Goal: Transaction & Acquisition: Purchase product/service

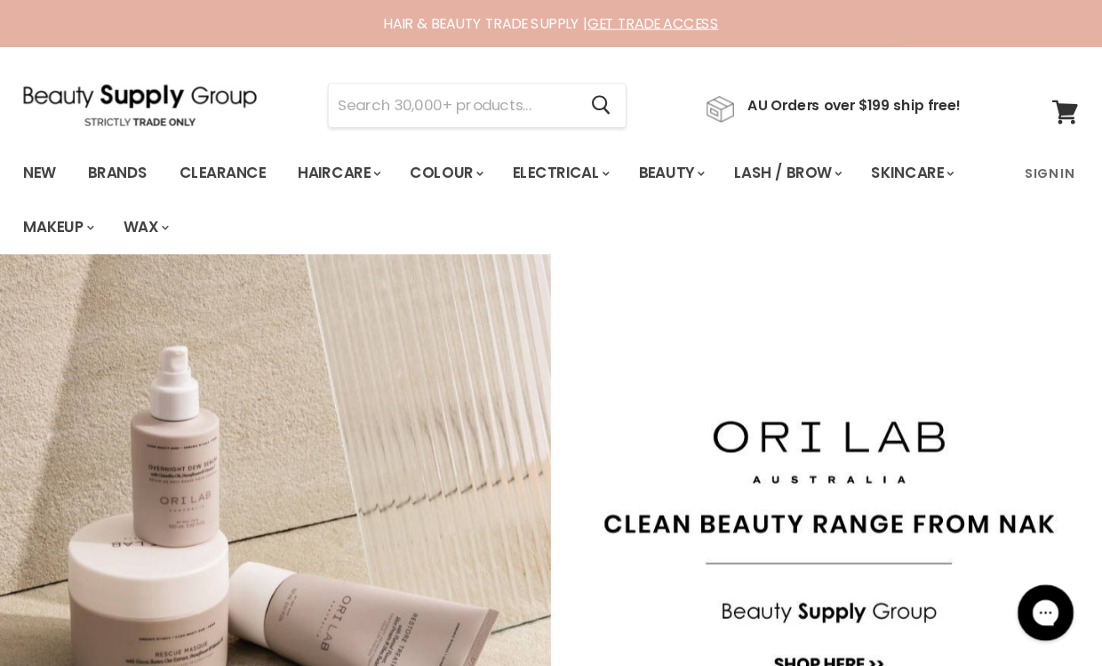
scroll to position [4, 0]
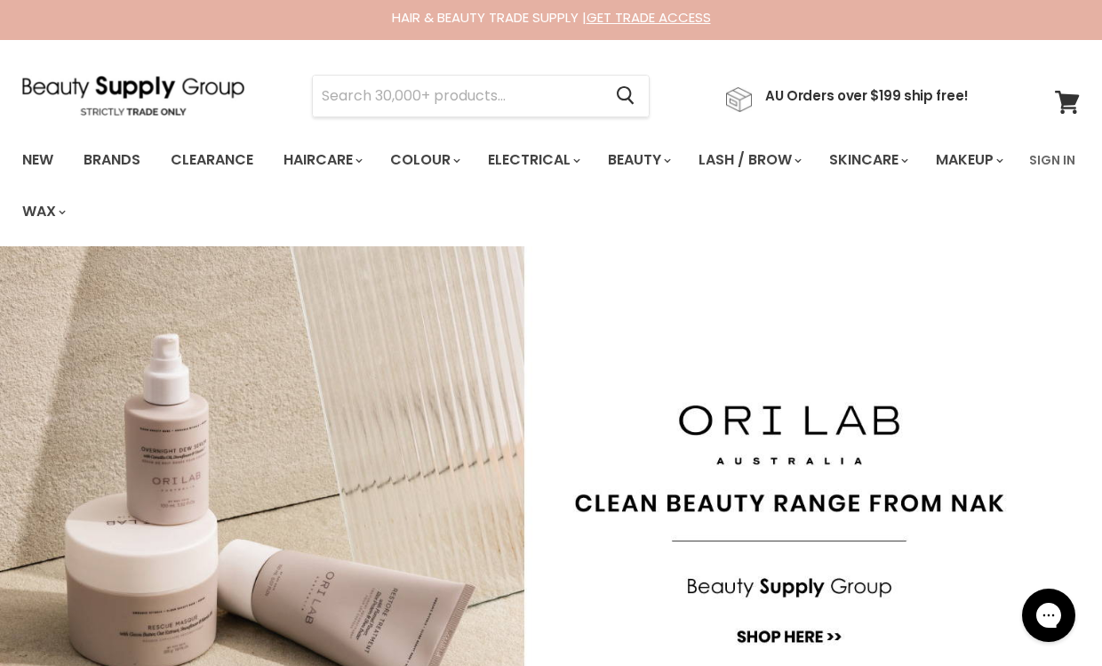
click at [1048, 150] on link "Sign In" at bounding box center [1052, 159] width 68 height 37
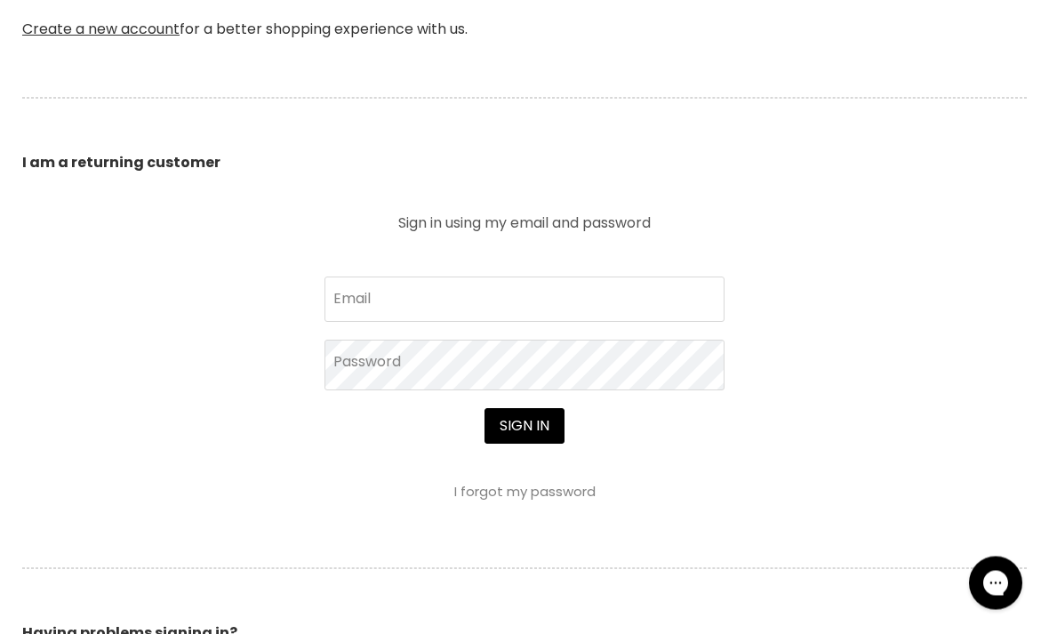
scroll to position [563, 0]
click at [574, 307] on input "Email" at bounding box center [524, 299] width 400 height 44
type input "[EMAIL_ADDRESS][DOMAIN_NAME]"
click at [523, 428] on button "Sign in" at bounding box center [524, 427] width 80 height 36
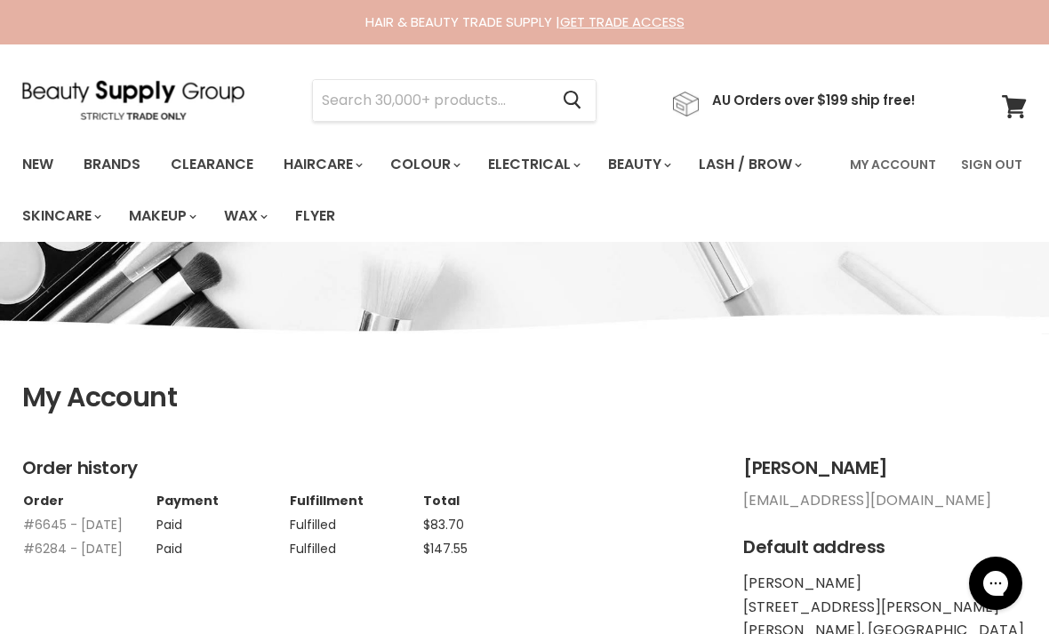
click at [892, 162] on link "My Account" at bounding box center [893, 164] width 108 height 37
click at [459, 97] on input "Search" at bounding box center [430, 100] width 235 height 41
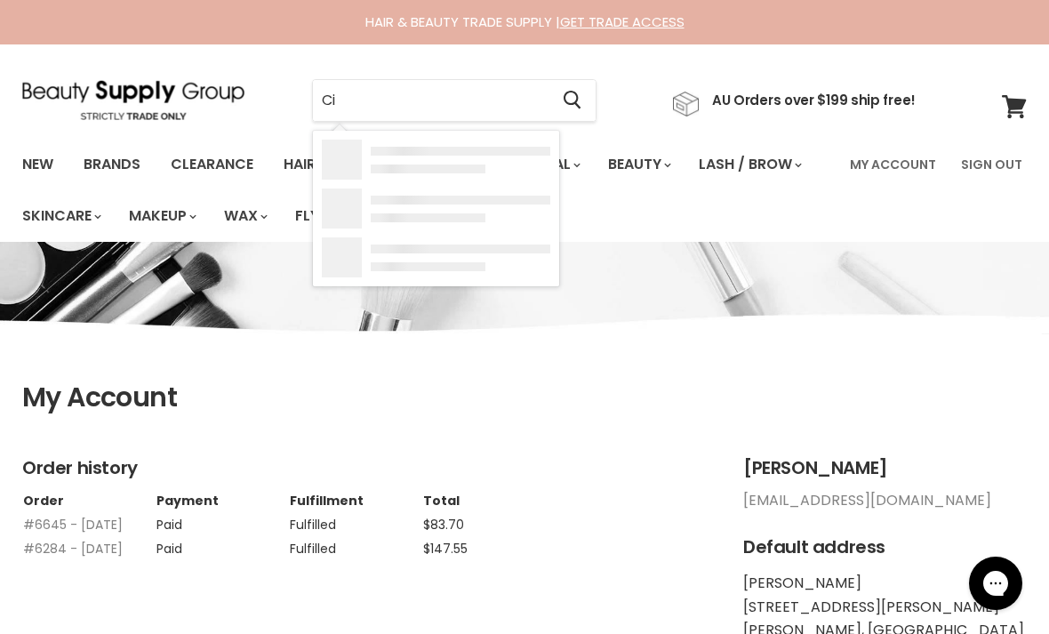
type input "C"
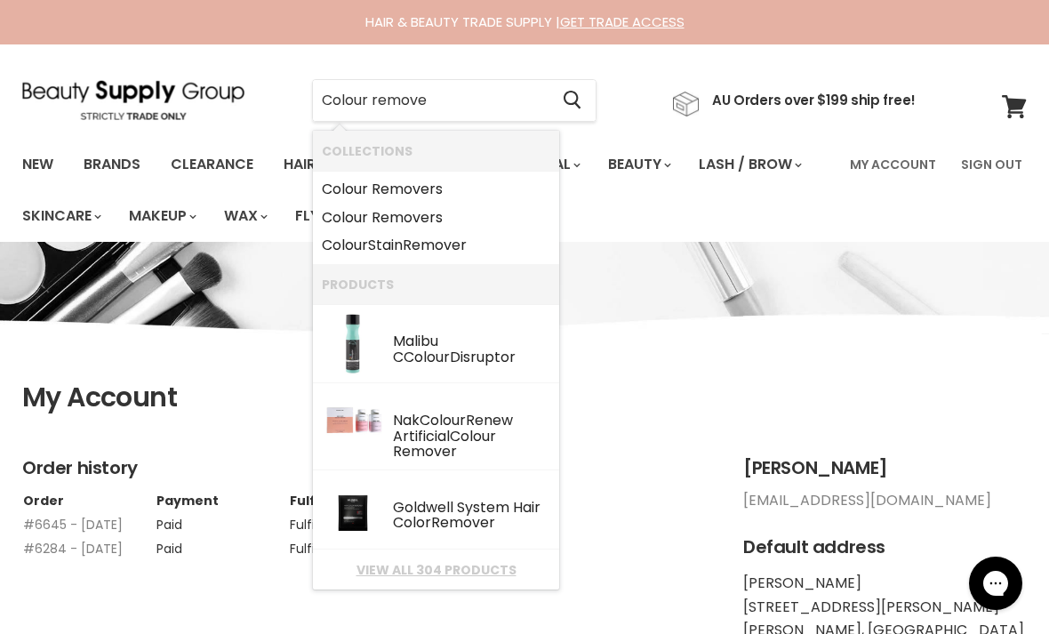
type input "Colour remover"
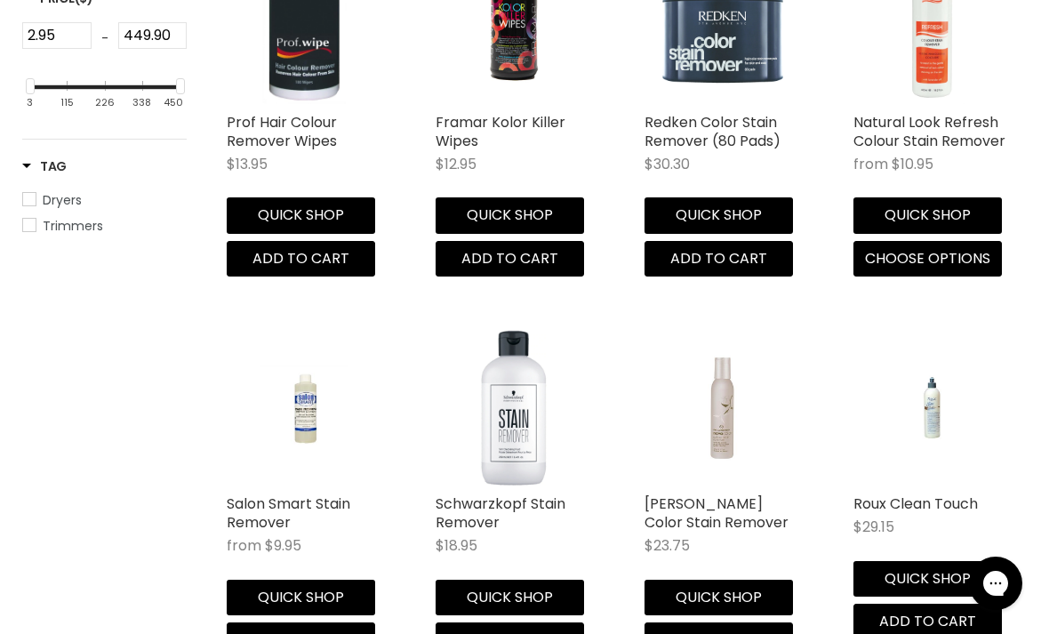
scroll to position [908, 0]
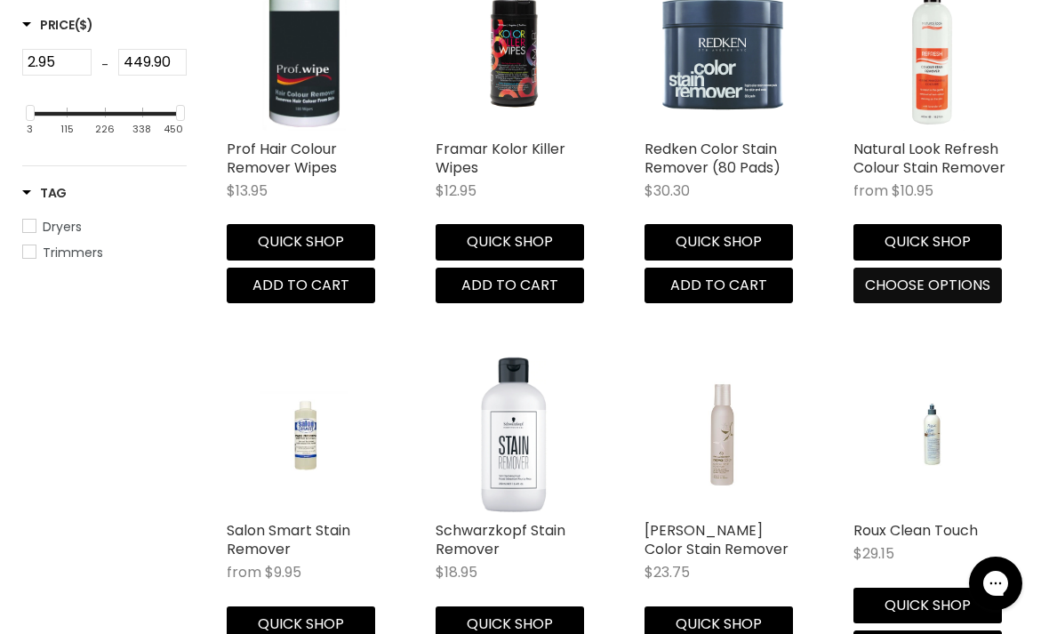
click at [958, 278] on span "Choose options" at bounding box center [927, 285] width 125 height 20
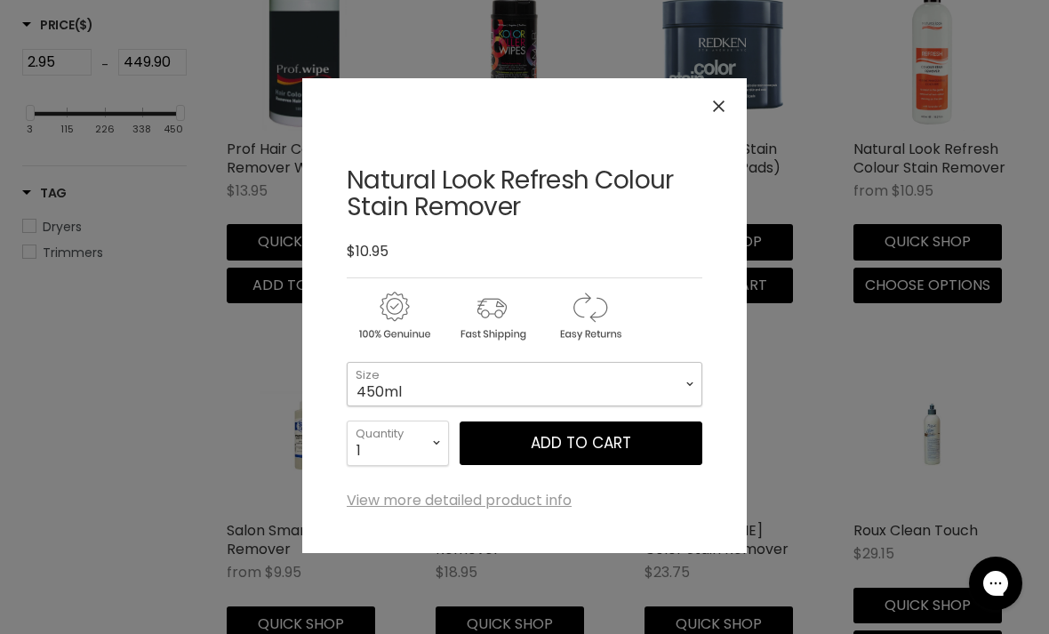
click at [668, 390] on select "450ml 1 Litre" at bounding box center [524, 384] width 355 height 44
select select "1 Litre"
click at [611, 445] on button "Add to cart" at bounding box center [580, 443] width 243 height 44
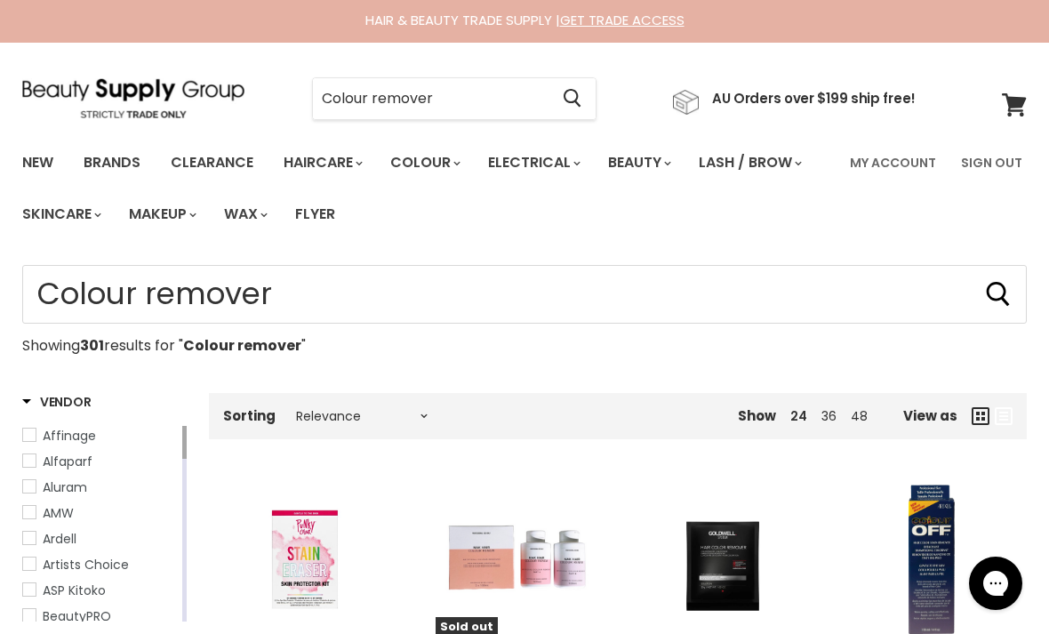
scroll to position [1, 0]
click at [387, 107] on input "Colour remover" at bounding box center [430, 99] width 235 height 41
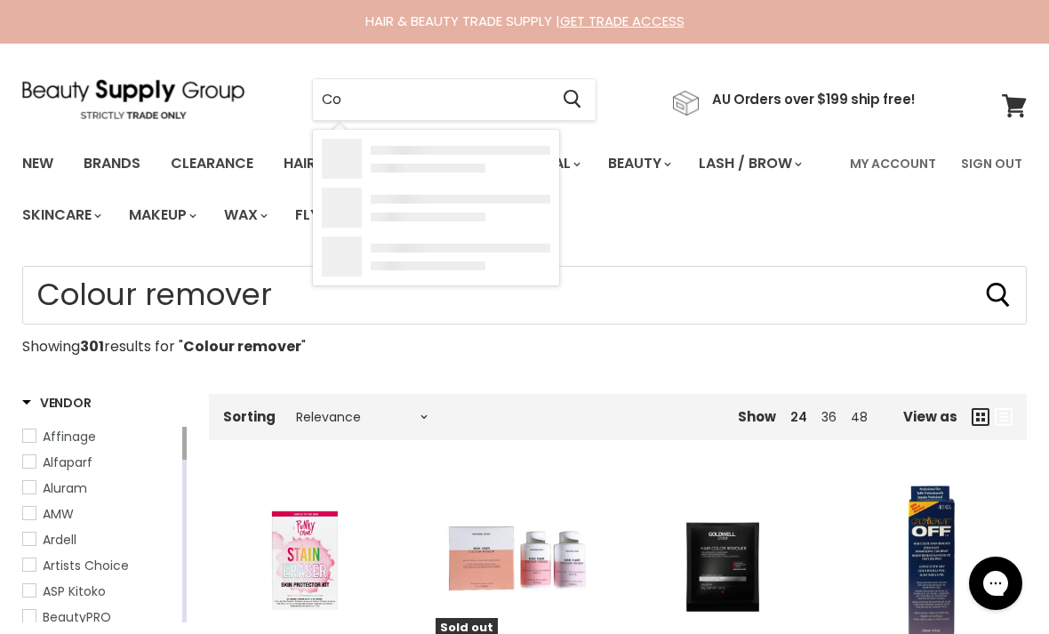
type input "C"
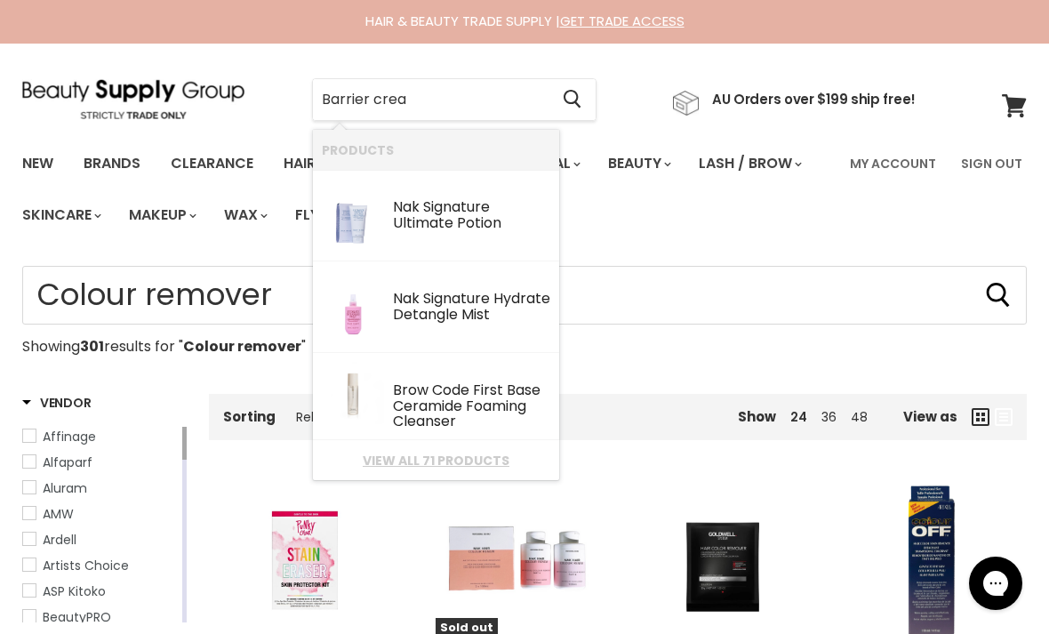
type input "Barrier cream"
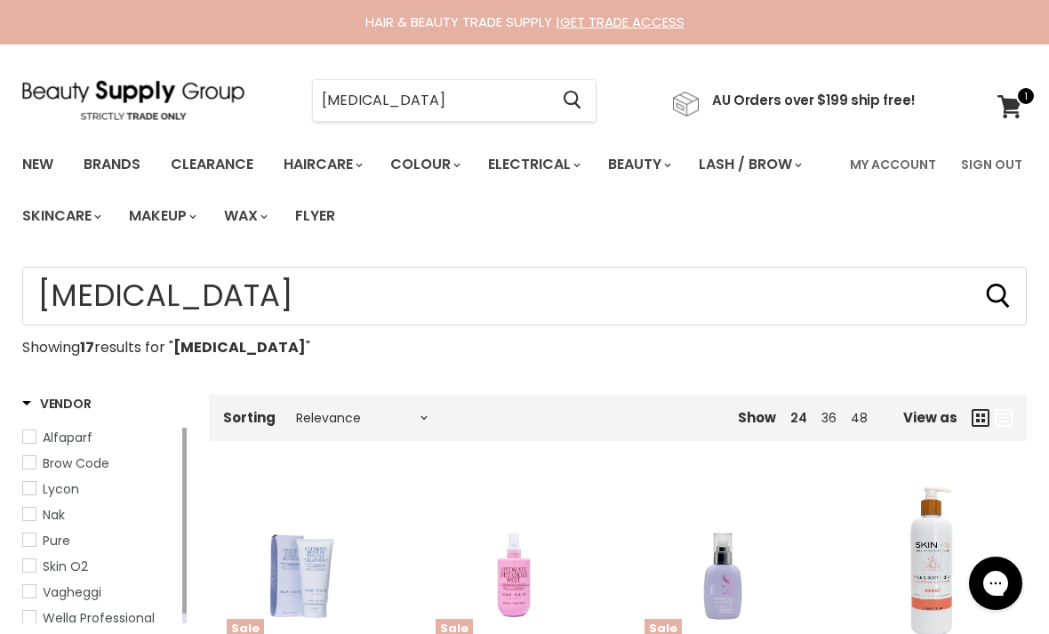
click at [894, 168] on link "My Account" at bounding box center [893, 164] width 108 height 37
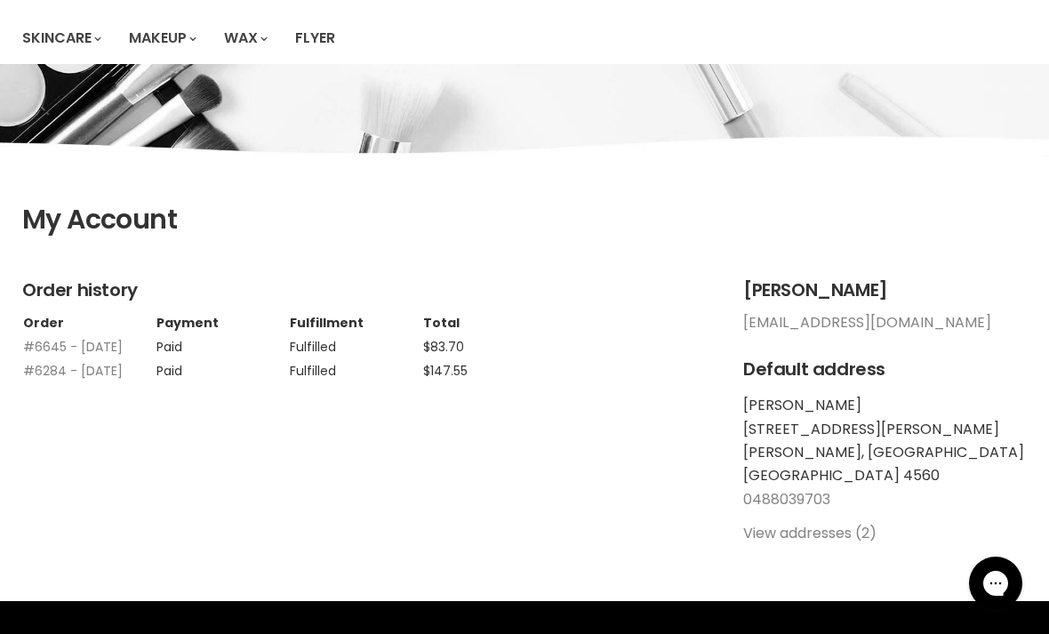
scroll to position [178, 0]
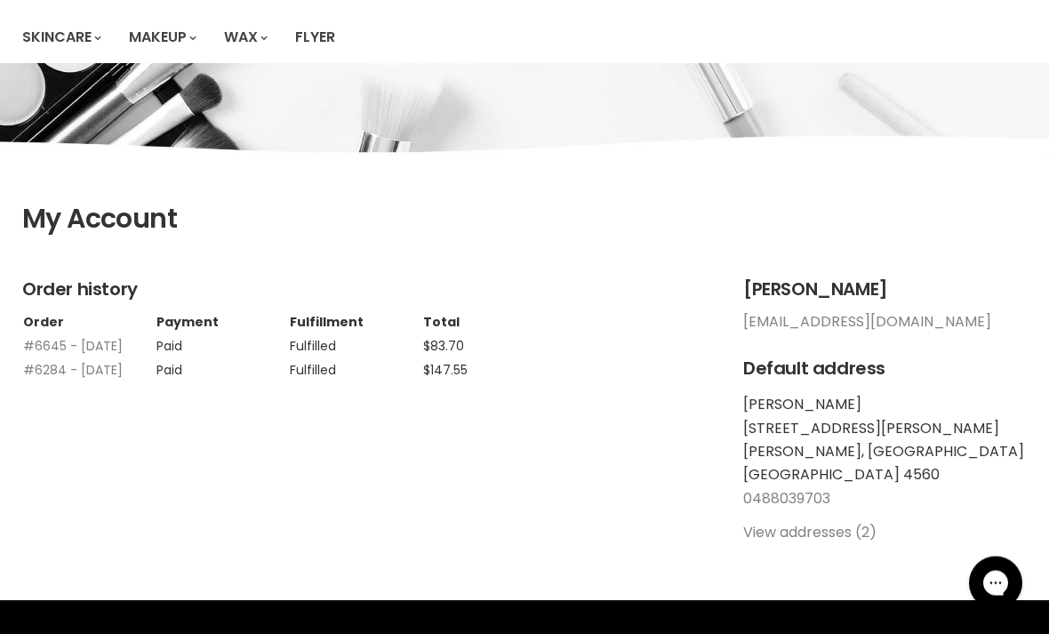
click at [71, 355] on td "#6645 - [DATE]" at bounding box center [88, 343] width 133 height 24
click at [168, 349] on td "Paid" at bounding box center [222, 343] width 133 height 24
click at [96, 375] on link "#6284 - 14 Nov, 2024" at bounding box center [73, 370] width 100 height 18
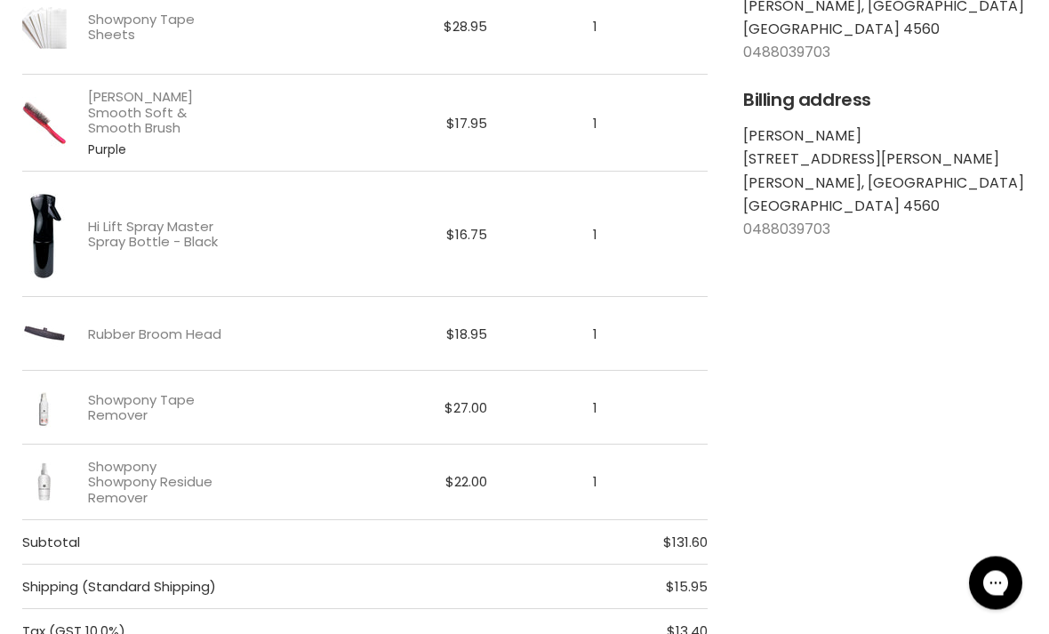
scroll to position [545, 0]
click at [116, 483] on link "Showpony Showpony Residue Remover" at bounding box center [157, 482] width 139 height 46
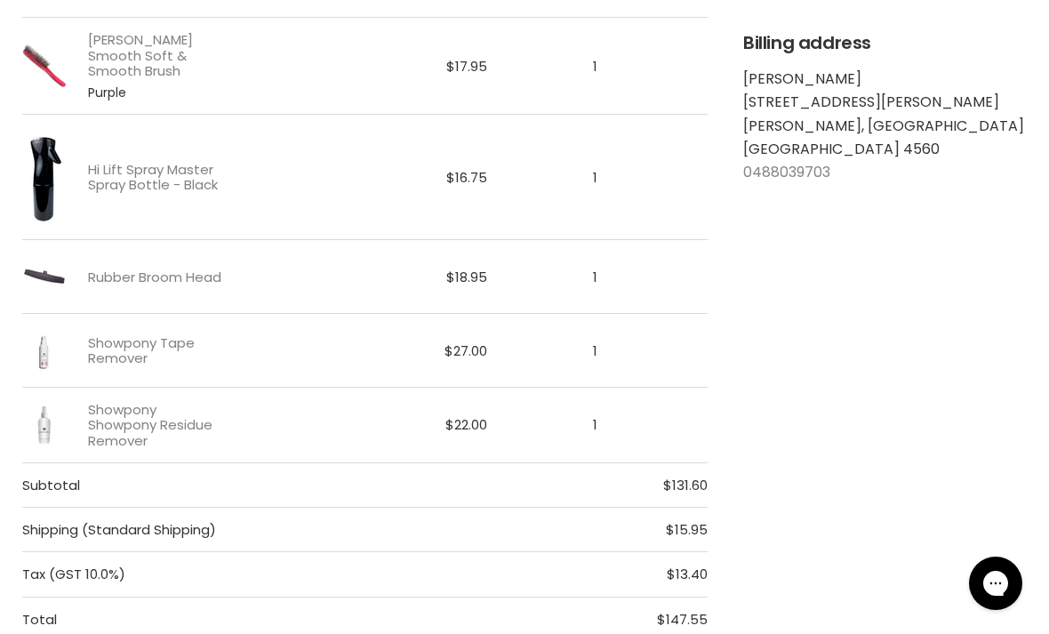
click at [38, 349] on img "Main content" at bounding box center [44, 350] width 44 height 44
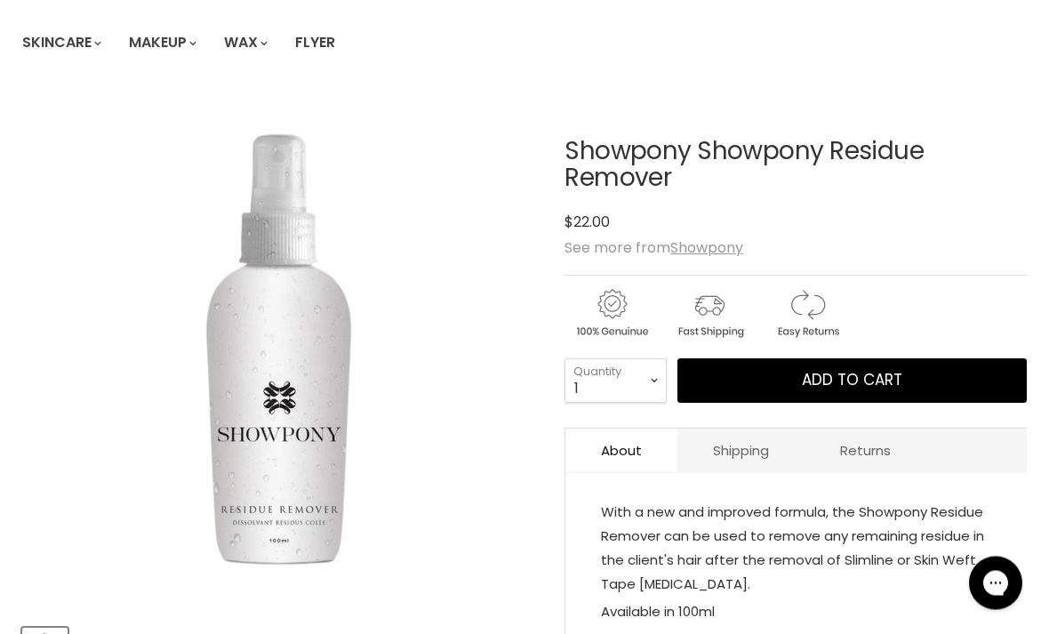
scroll to position [173, 0]
click at [918, 377] on button "Add to cart" at bounding box center [851, 380] width 349 height 44
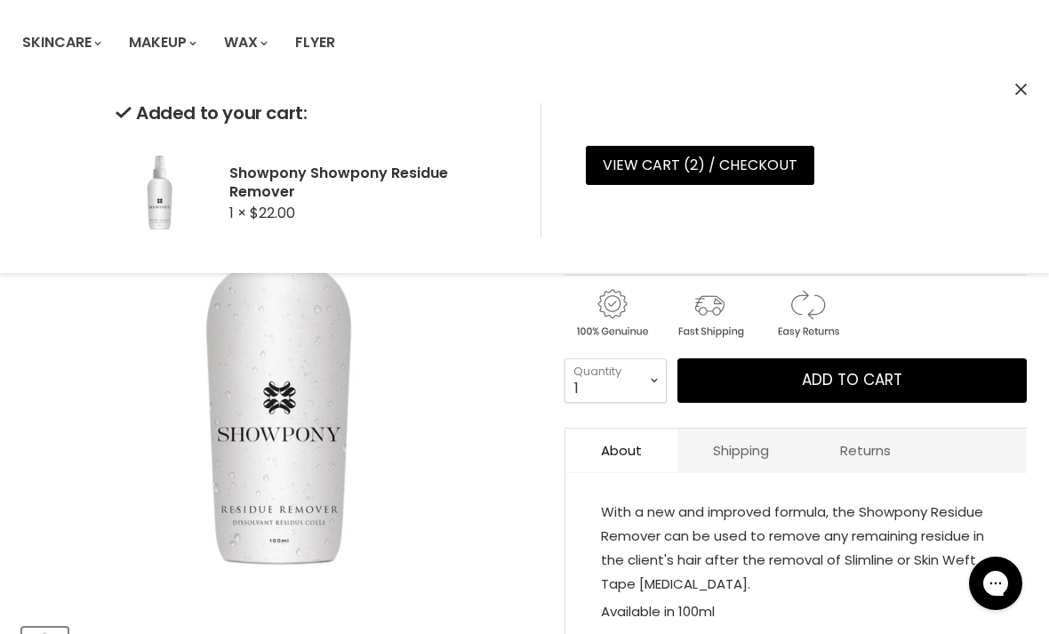
click at [1021, 86] on icon "Close" at bounding box center [1021, 90] width 12 height 12
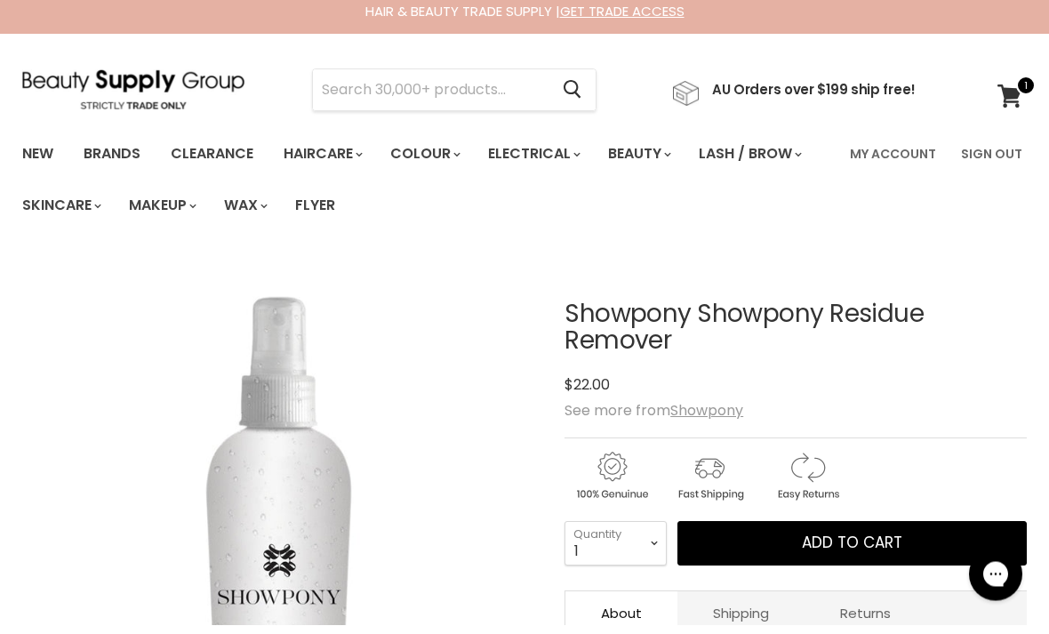
scroll to position [0, 0]
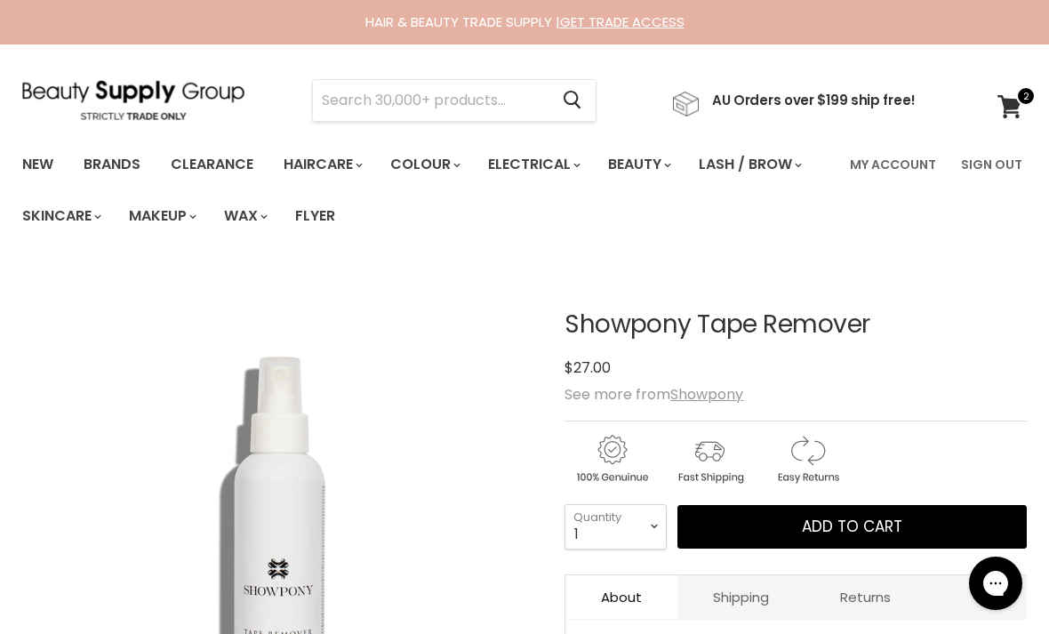
click at [893, 523] on span "Add to cart" at bounding box center [852, 525] width 100 height 21
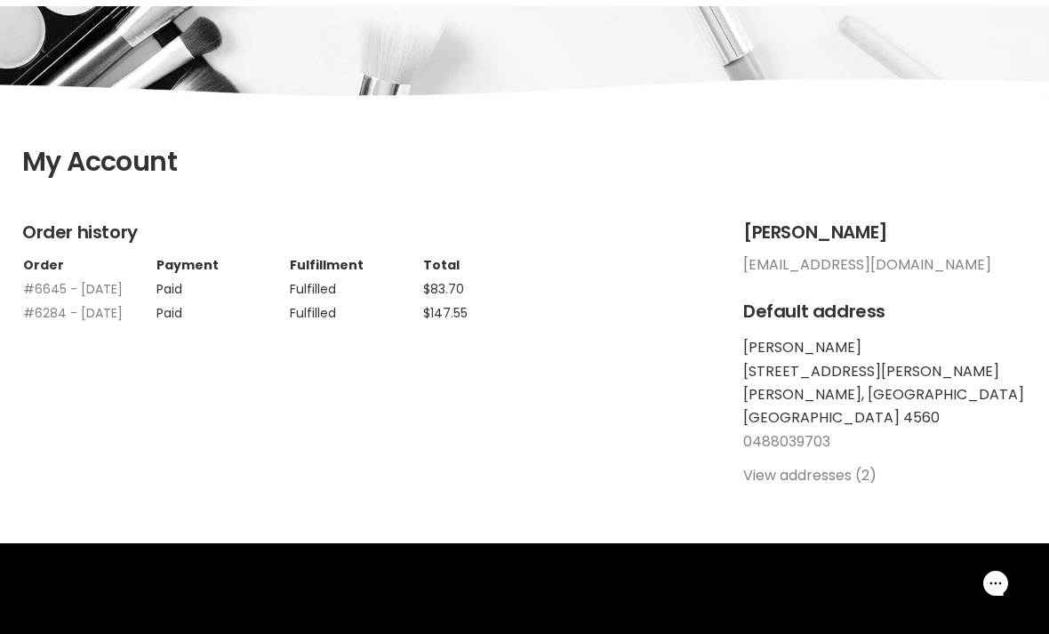
click at [53, 283] on link "#6645 - [DATE]" at bounding box center [73, 289] width 100 height 18
click at [55, 322] on link "#6284 - [DATE]" at bounding box center [73, 313] width 100 height 18
click at [53, 322] on link "#6284 - 14 Nov, 2024" at bounding box center [73, 313] width 100 height 18
click at [52, 294] on link "#6645 - [DATE]" at bounding box center [73, 289] width 100 height 18
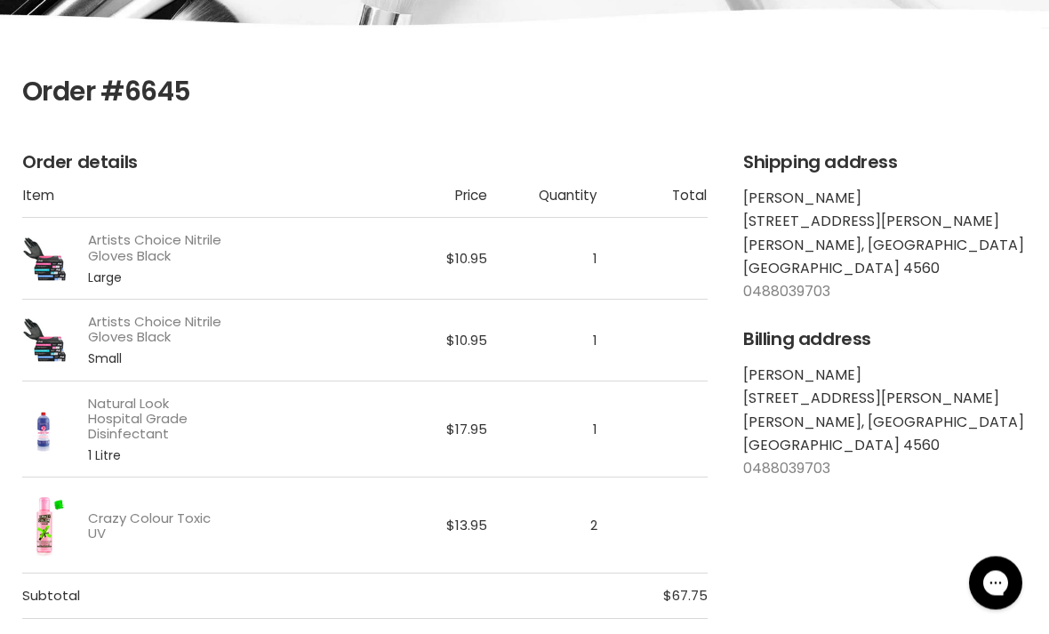
scroll to position [306, 0]
click at [36, 350] on img "Main content" at bounding box center [44, 339] width 44 height 44
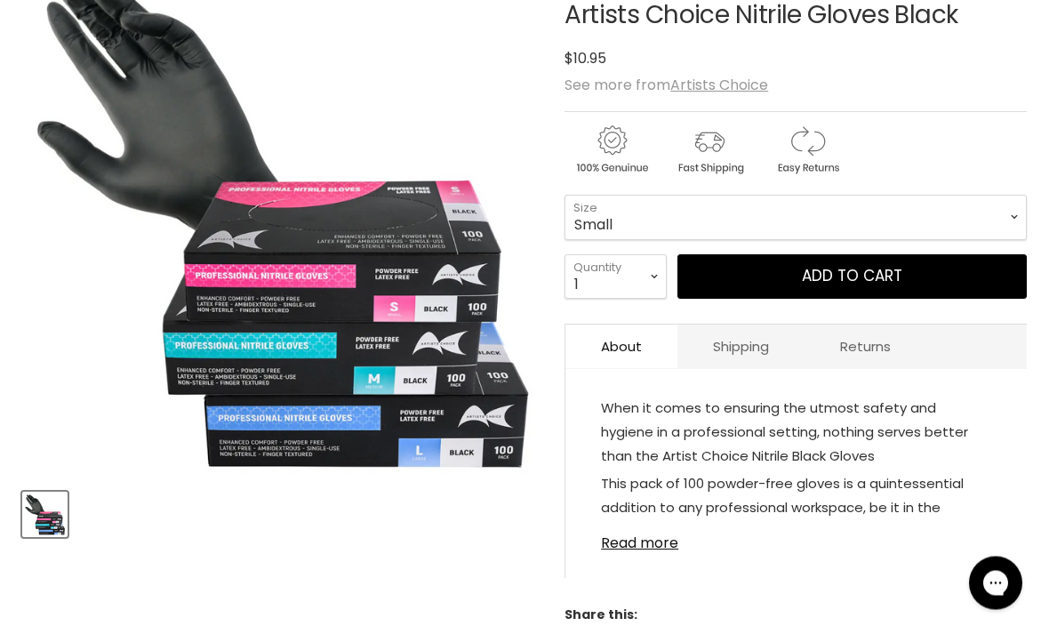
scroll to position [298, 0]
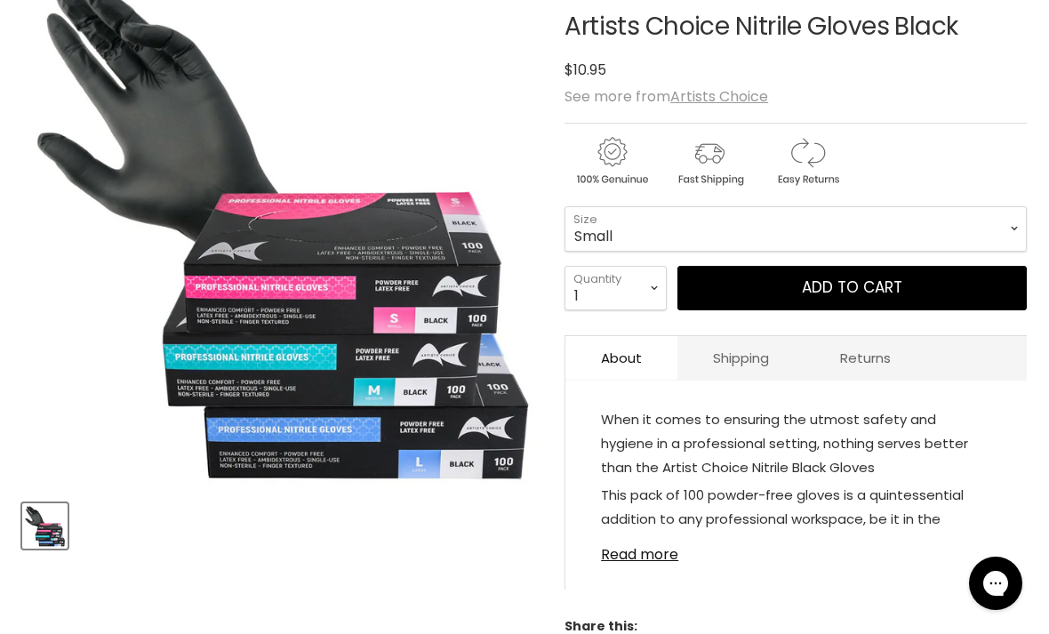
click at [951, 294] on button "Add to cart" at bounding box center [851, 288] width 349 height 44
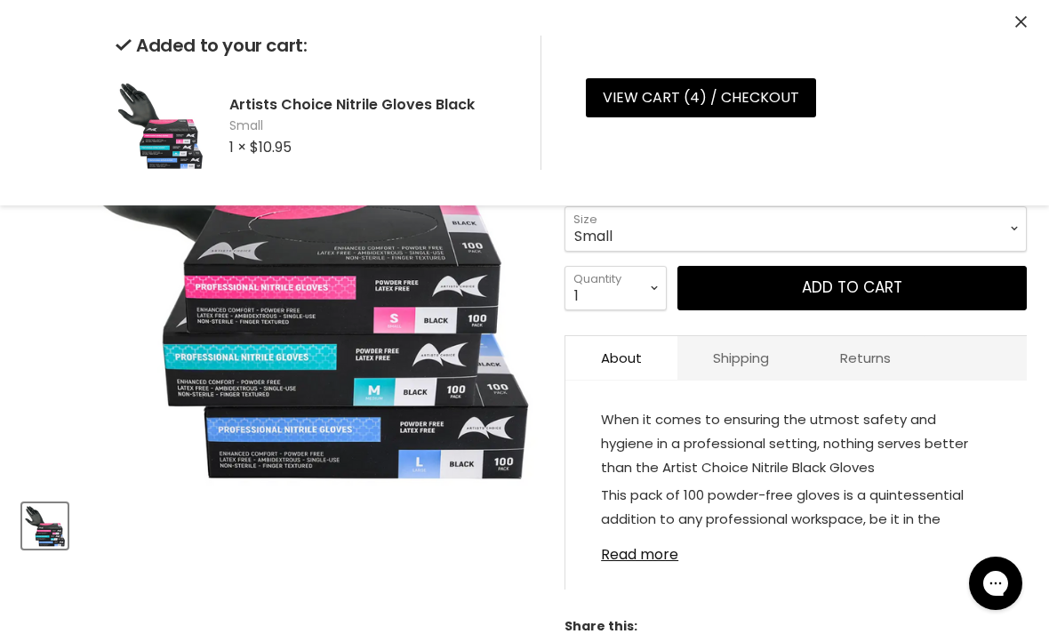
click at [1019, 8] on div "Added to your cart: Artists Choice Nitrile Gloves Black Small 1 × $10.95 View c…" at bounding box center [524, 102] width 1049 height 205
click at [907, 243] on select "Small Medium Large" at bounding box center [795, 228] width 462 height 44
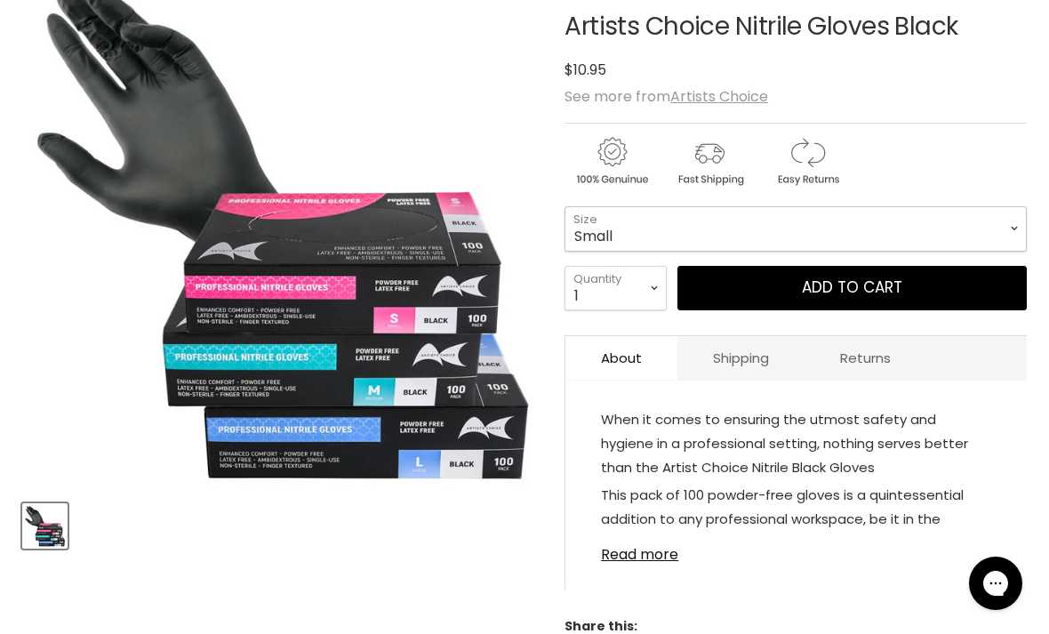
click at [916, 227] on select "Small Medium Large" at bounding box center [795, 228] width 462 height 44
click at [899, 227] on select "Small Medium Large" at bounding box center [795, 228] width 462 height 44
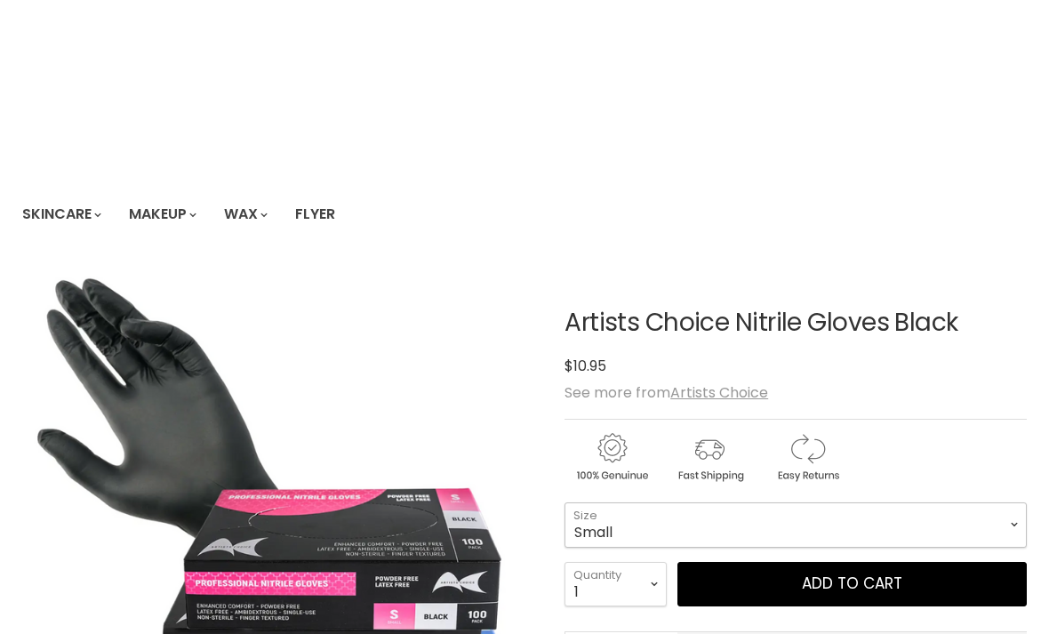
scroll to position [0, 0]
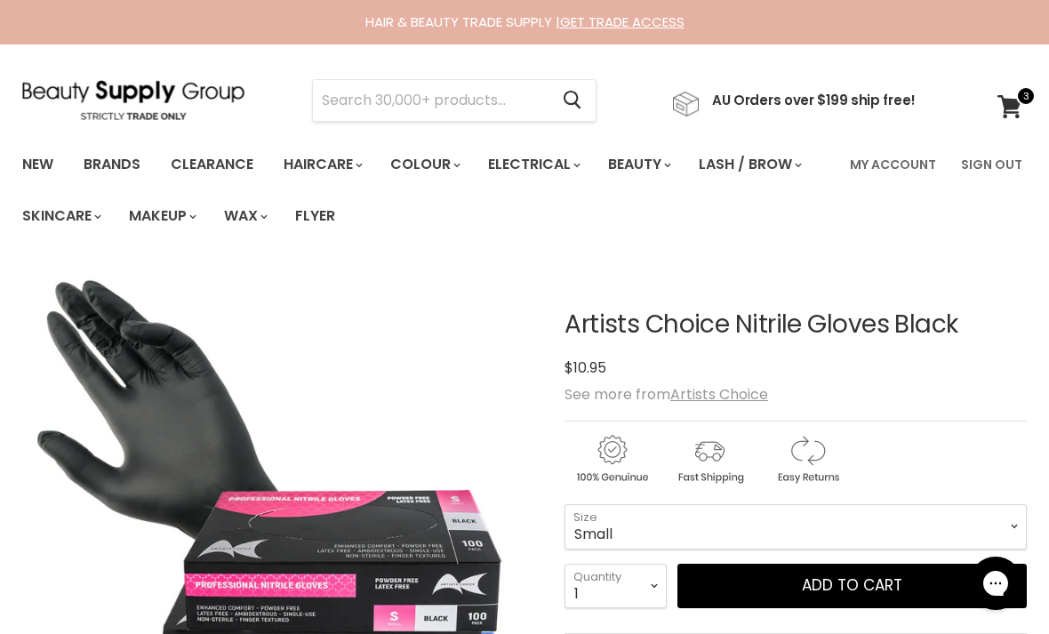
click at [241, 153] on link "Clearance" at bounding box center [211, 164] width 109 height 37
click at [351, 80] on input "Search" at bounding box center [430, 100] width 235 height 41
type input "Cream"
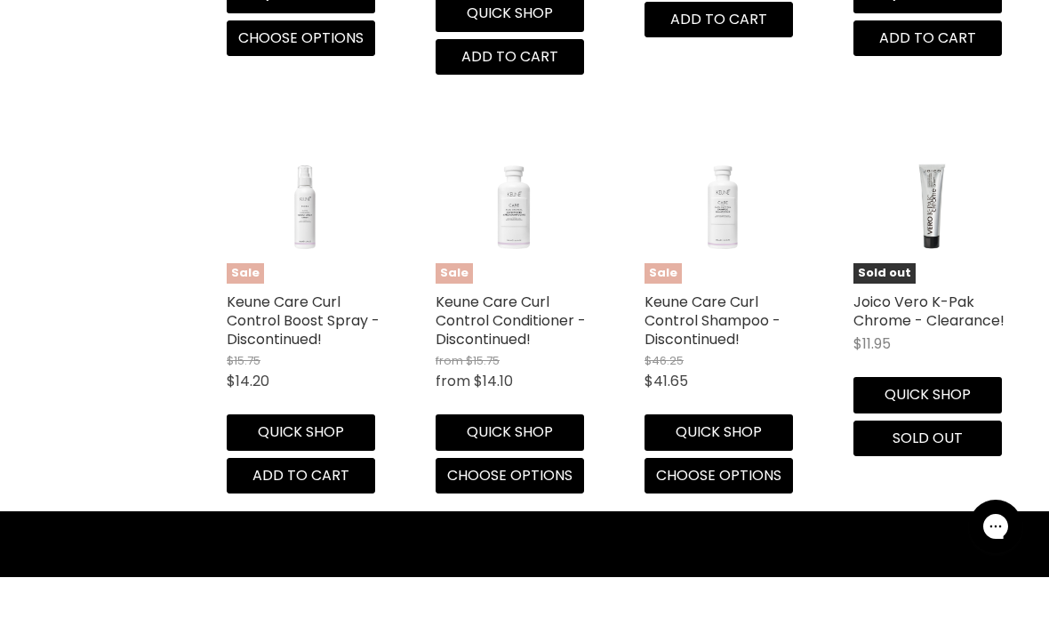
scroll to position [3886, 0]
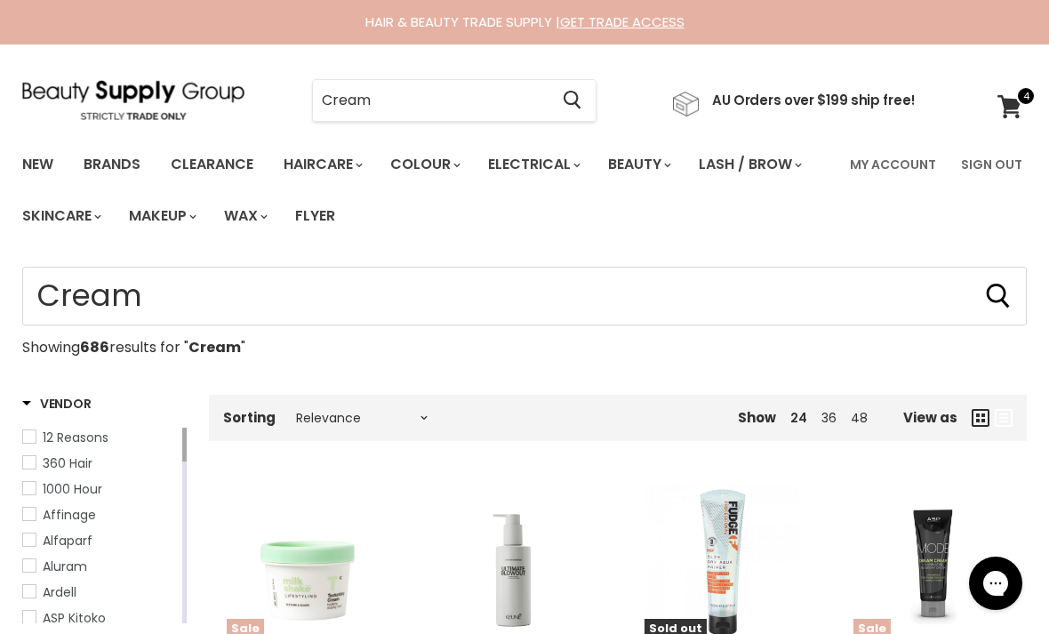
click at [450, 89] on input "Cream" at bounding box center [430, 100] width 235 height 41
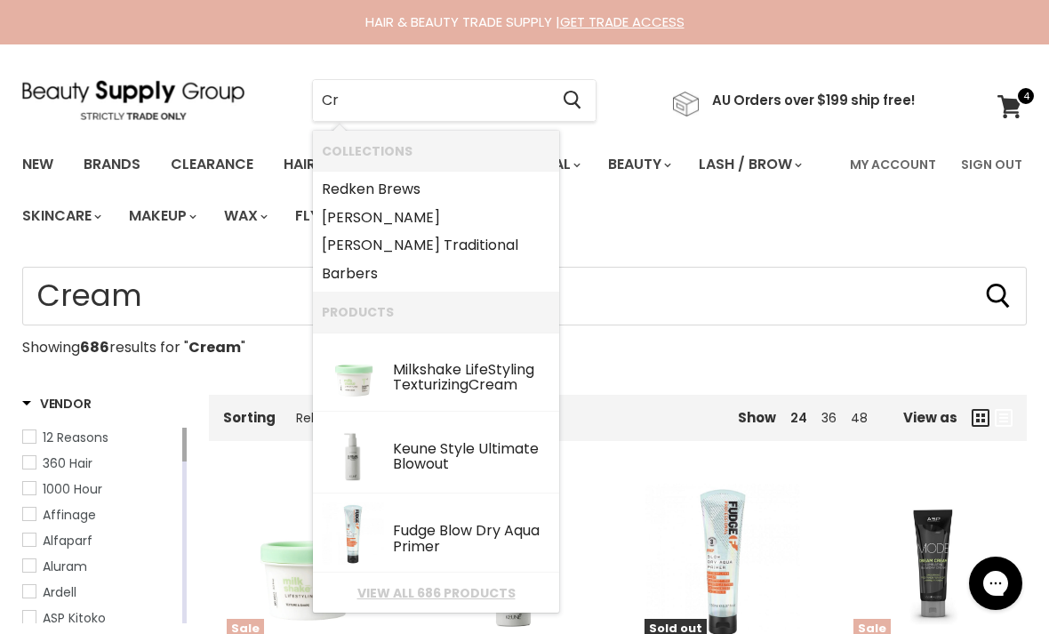
type input "C"
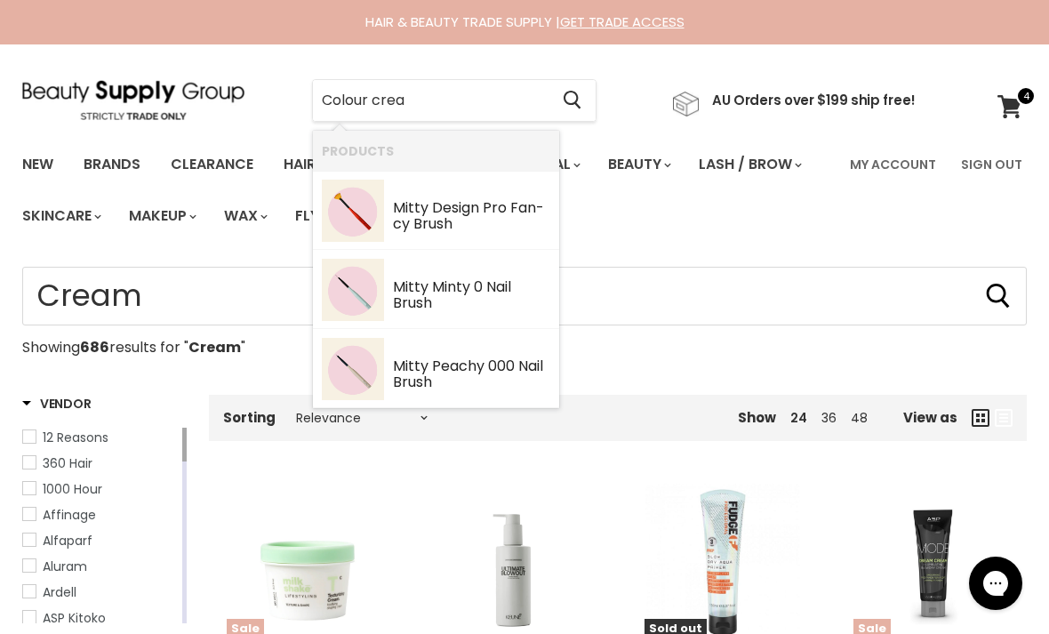
type input "Colour cream"
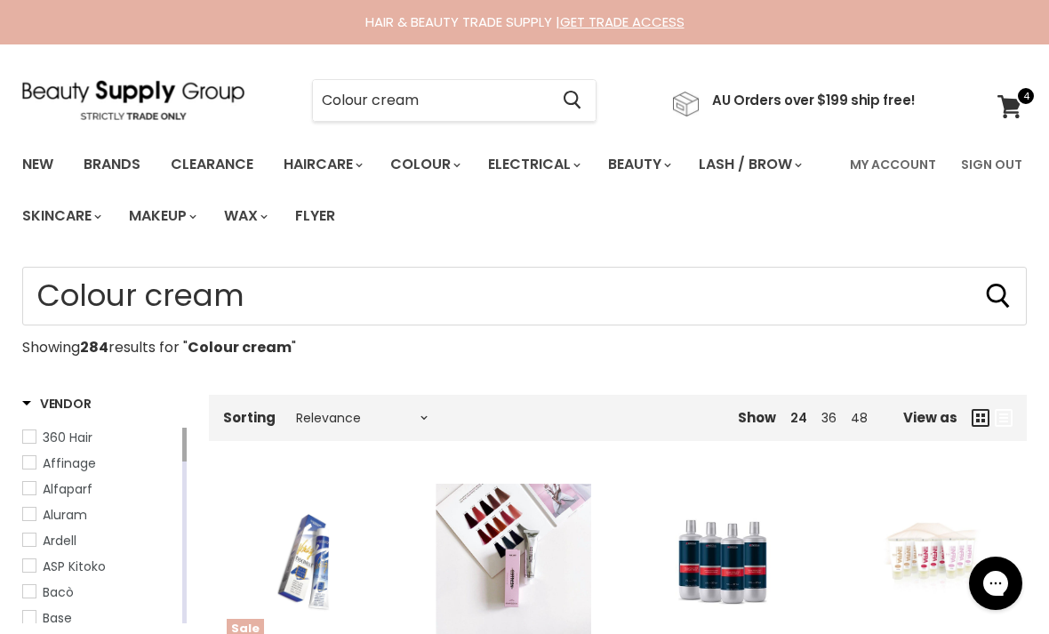
click at [475, 109] on input "Colour cream" at bounding box center [430, 100] width 235 height 41
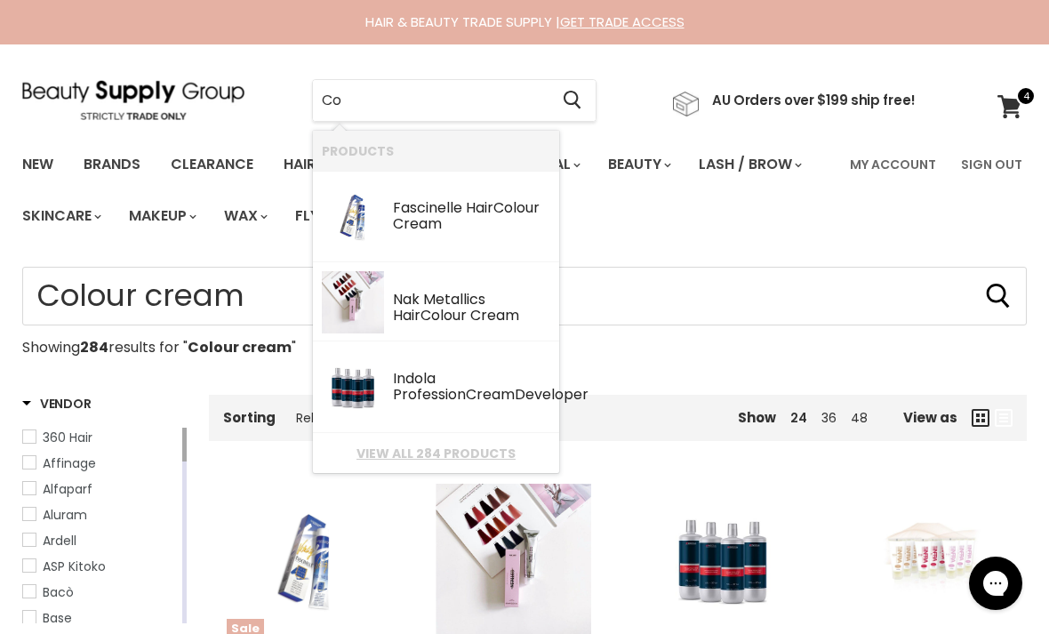
type input "C"
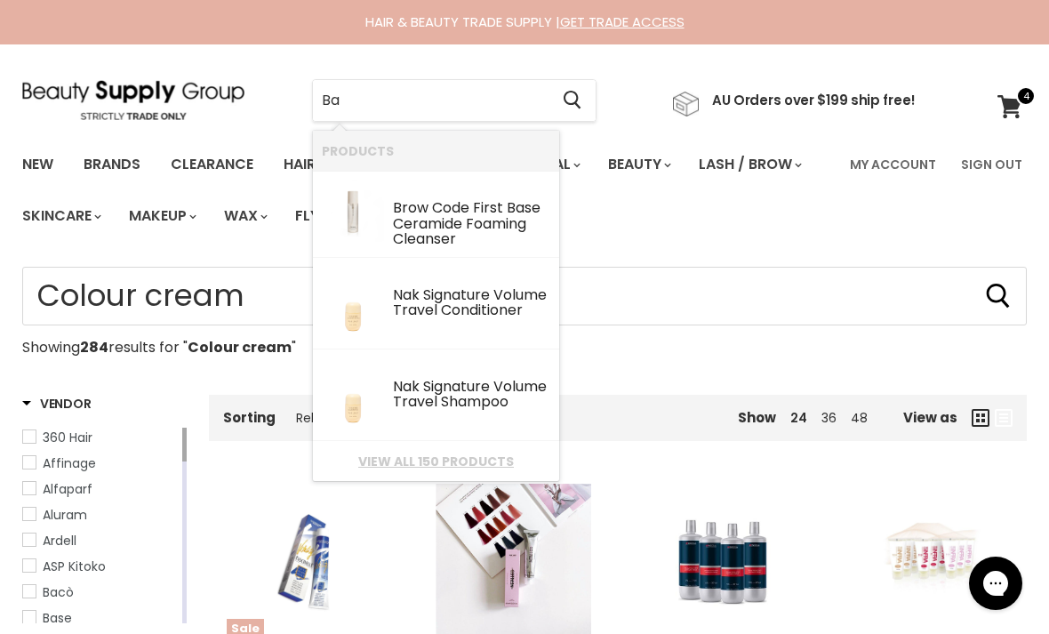
type input "B"
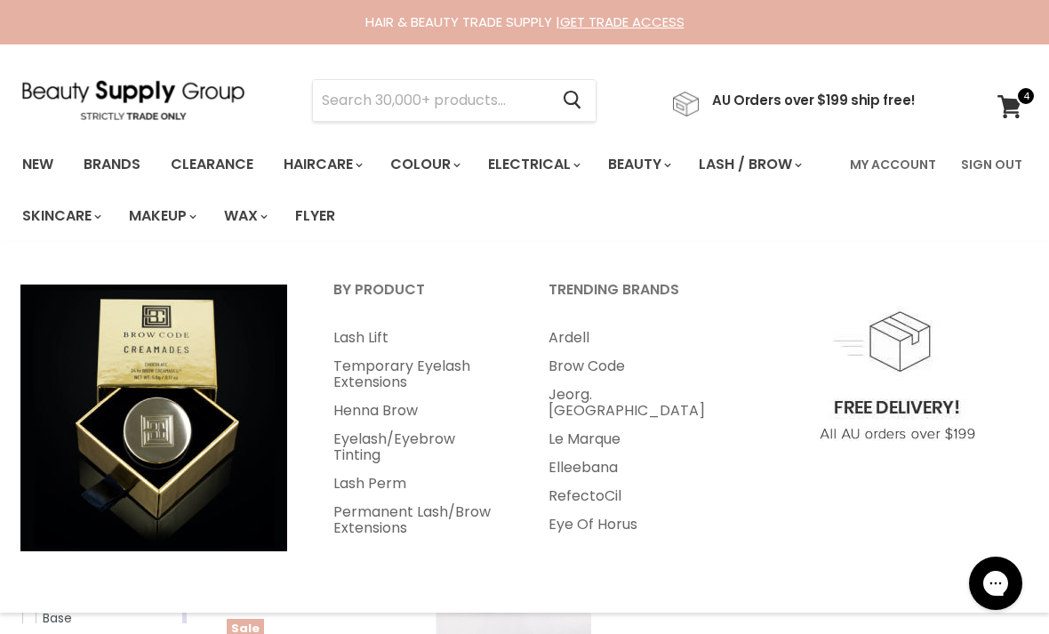
click at [284, 455] on img "Main menu" at bounding box center [153, 417] width 267 height 267
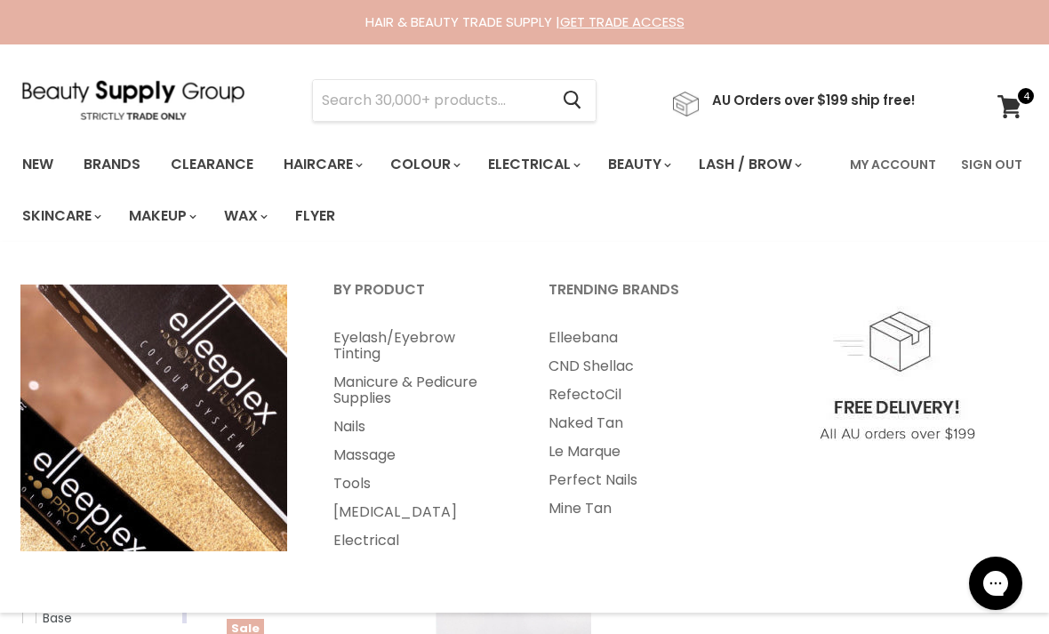
click at [68, 95] on img at bounding box center [133, 100] width 222 height 40
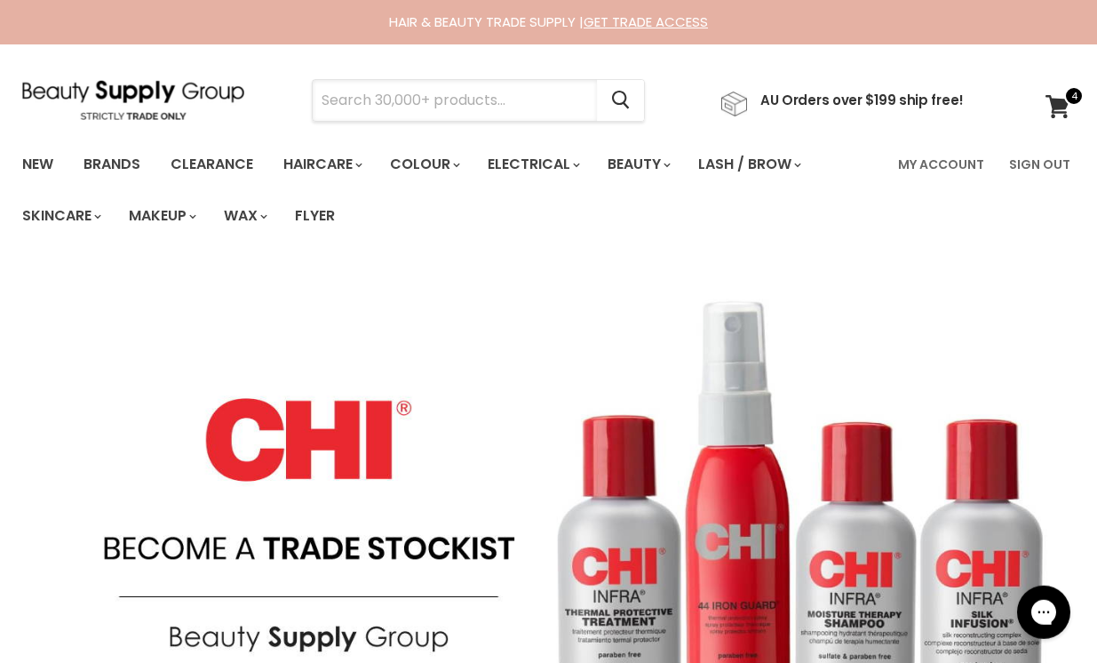
click at [395, 84] on input "Search" at bounding box center [455, 100] width 284 height 41
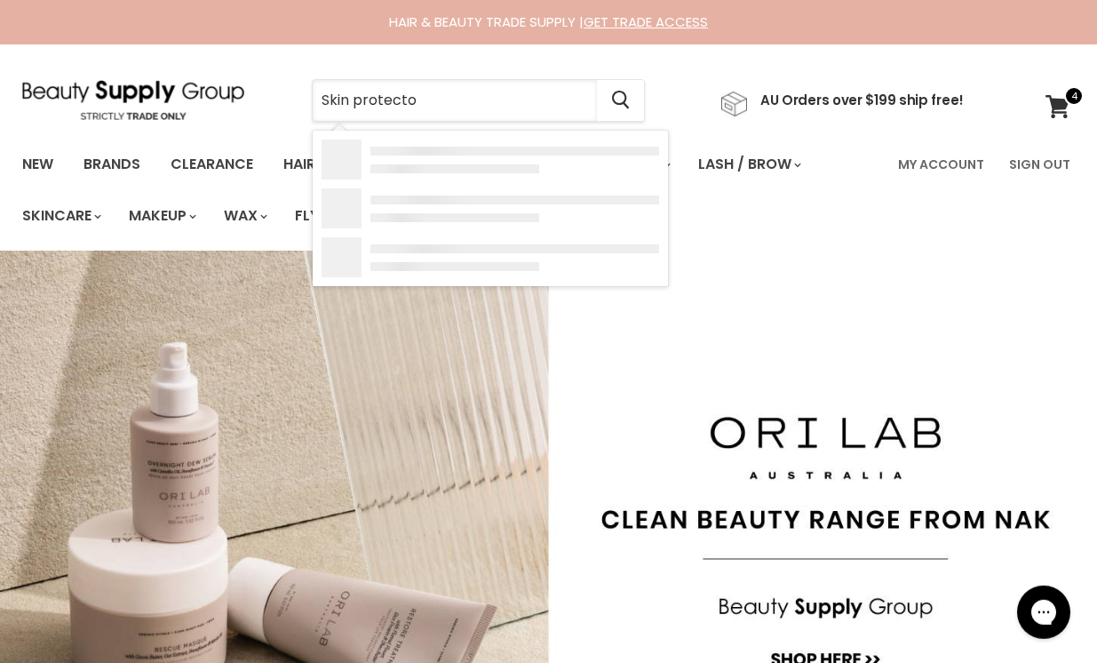
type input "Skin protector"
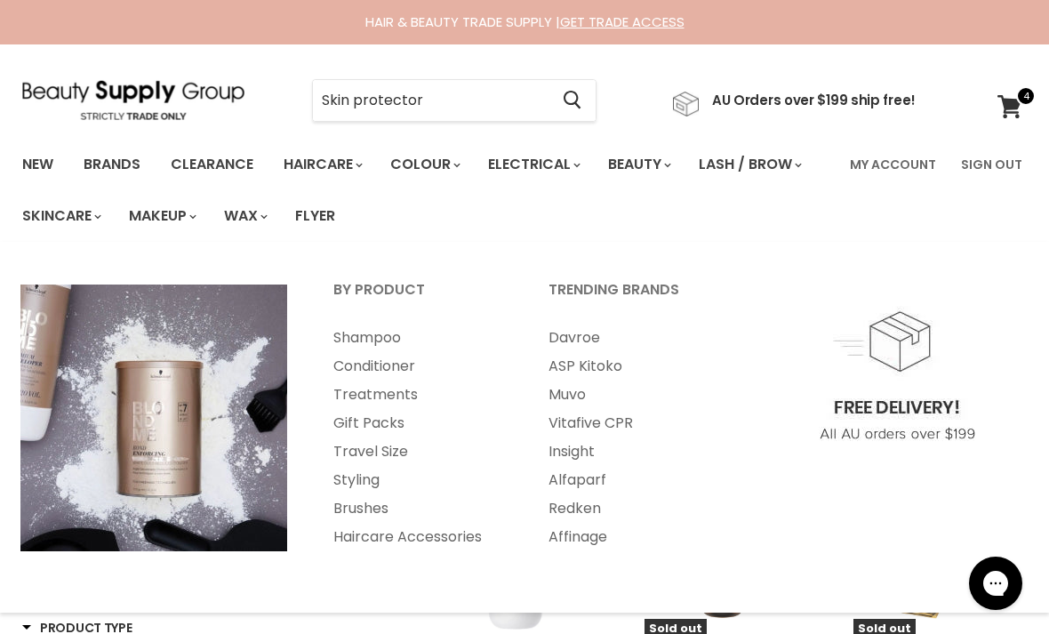
click at [460, 545] on link "Haircare Accessories" at bounding box center [416, 537] width 211 height 28
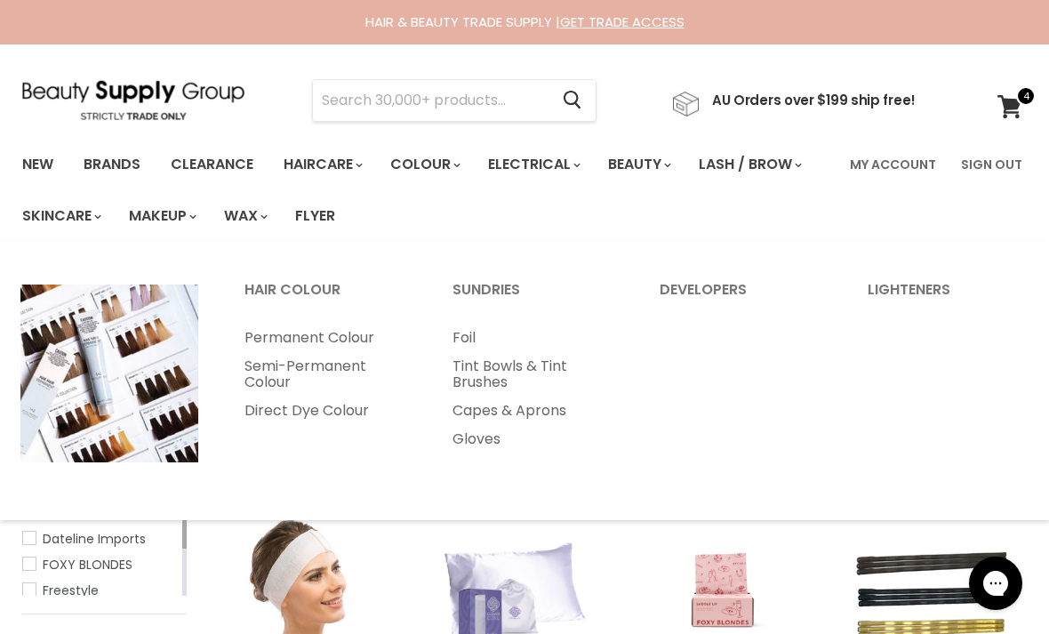
click at [50, 166] on link "New" at bounding box center [38, 164] width 58 height 37
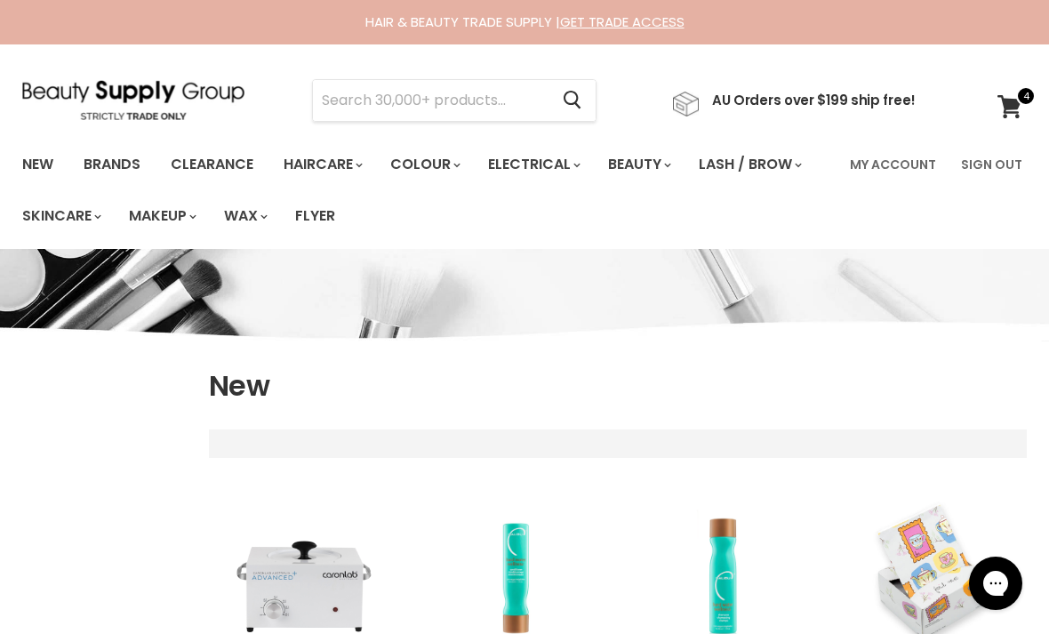
select select "created-descending"
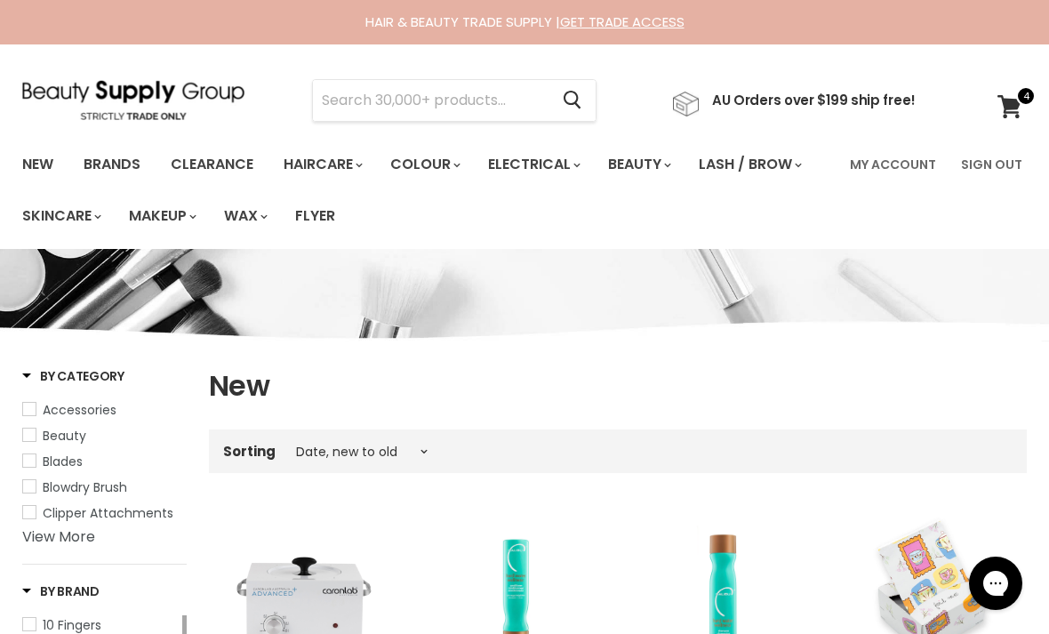
click at [1010, 90] on link "View cart" at bounding box center [1011, 106] width 47 height 41
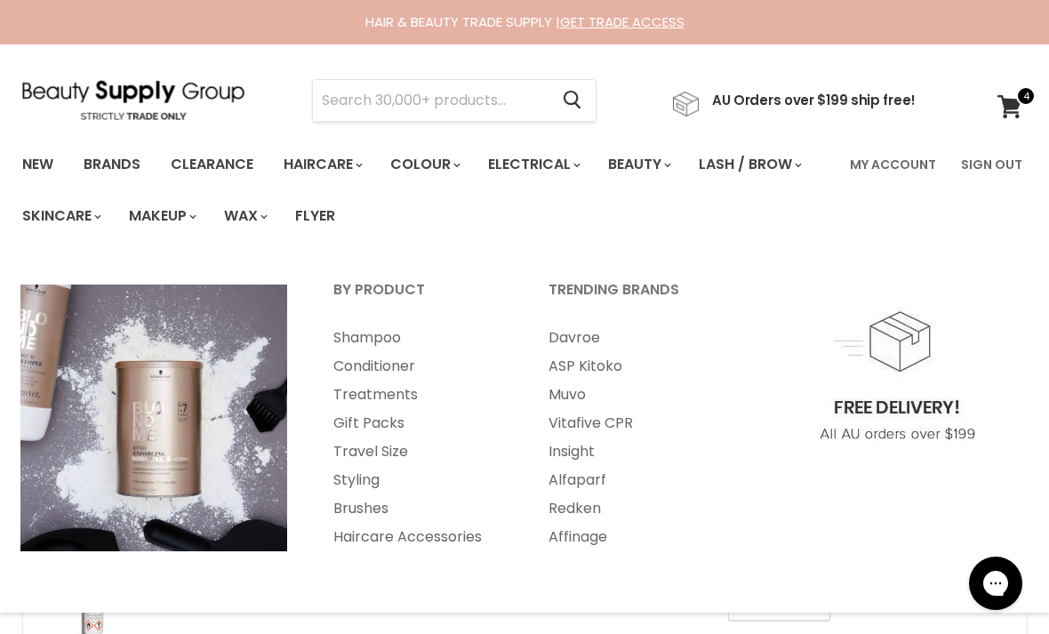
click at [367, 511] on link "Brushes" at bounding box center [416, 508] width 211 height 28
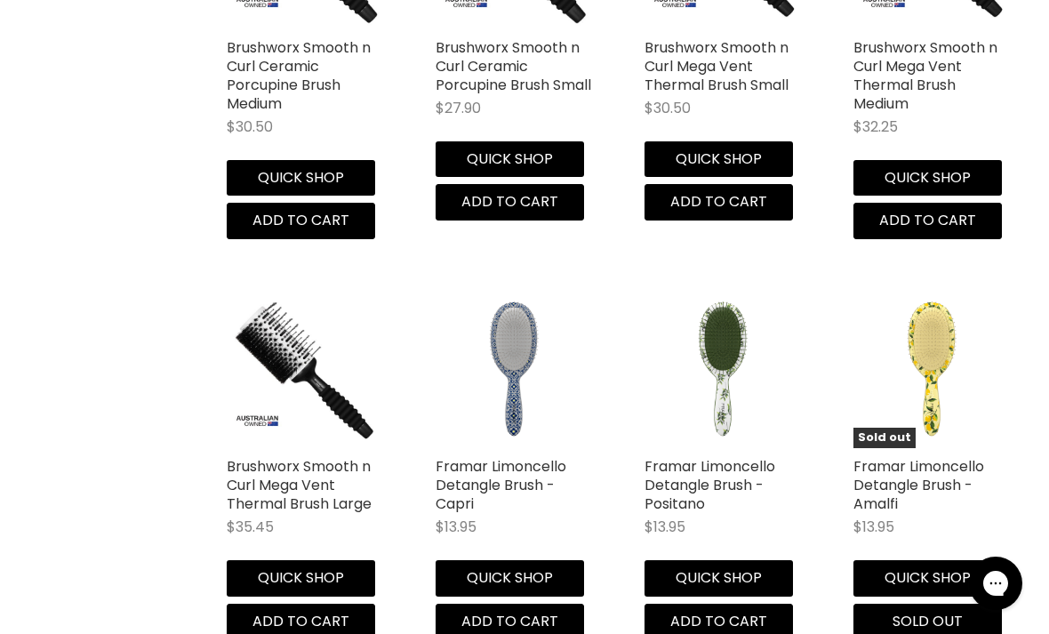
scroll to position [3968, 0]
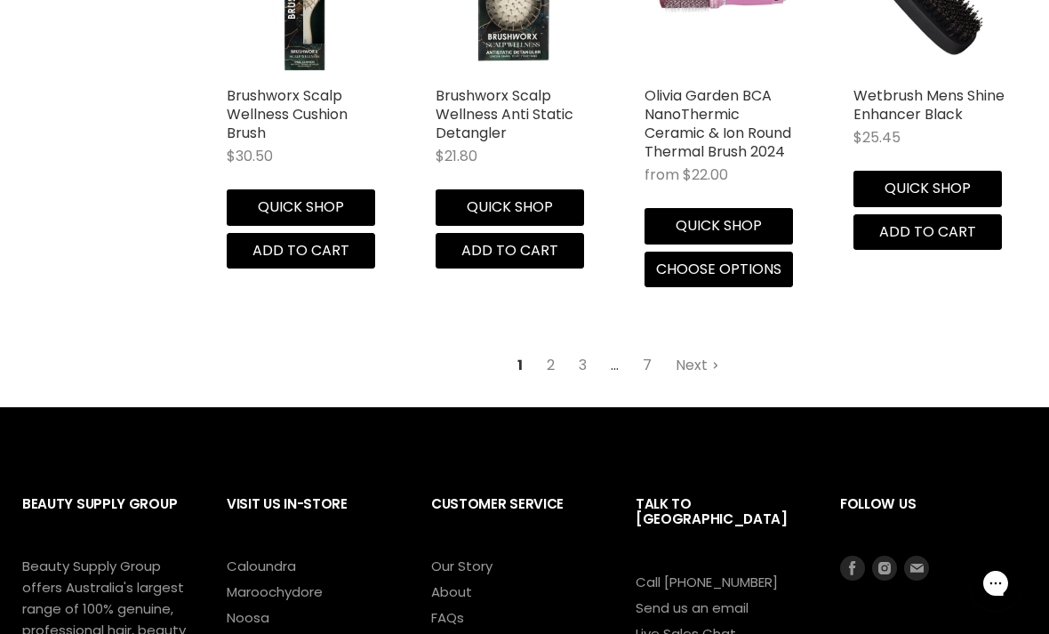
click at [707, 349] on link "Next" at bounding box center [697, 365] width 63 height 32
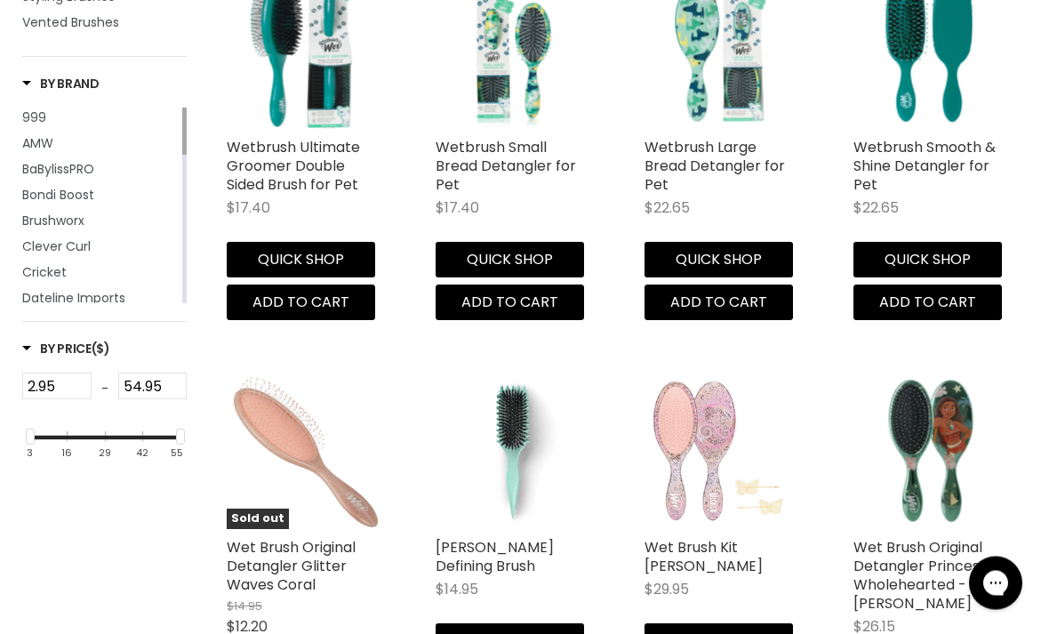
scroll to position [542, 0]
